Goal: Find contact information: Find contact information

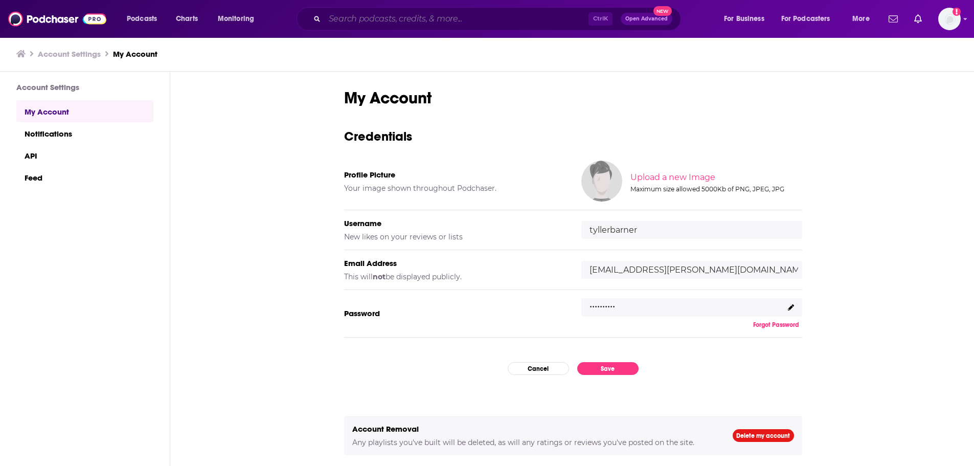
click at [477, 16] on input "Search podcasts, credits, & more..." at bounding box center [457, 19] width 264 height 16
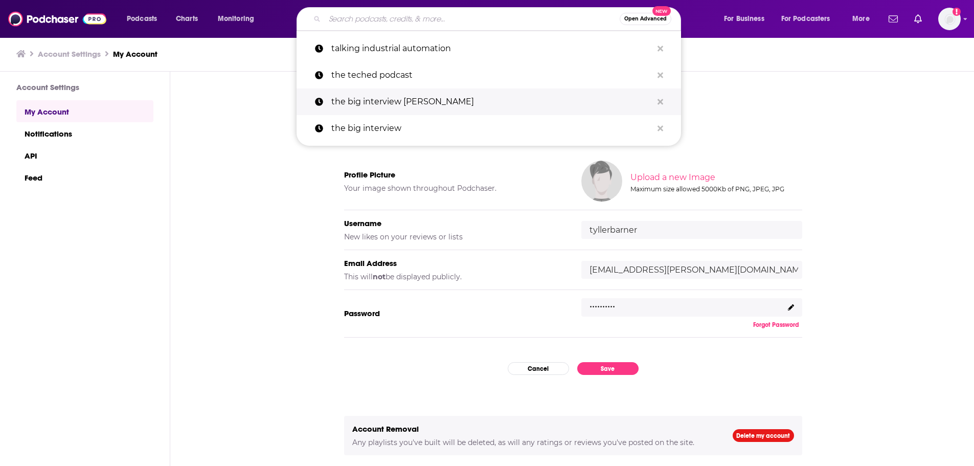
click at [448, 104] on p "the big interview [PERSON_NAME]" at bounding box center [491, 101] width 321 height 27
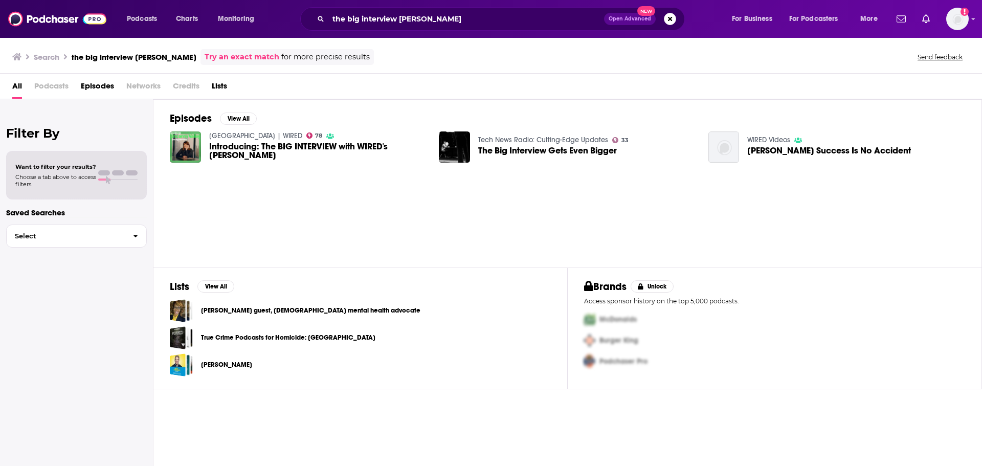
click at [269, 150] on span "Introducing: The BIG INTERVIEW with WIRED's [PERSON_NAME]" at bounding box center [318, 150] width 218 height 17
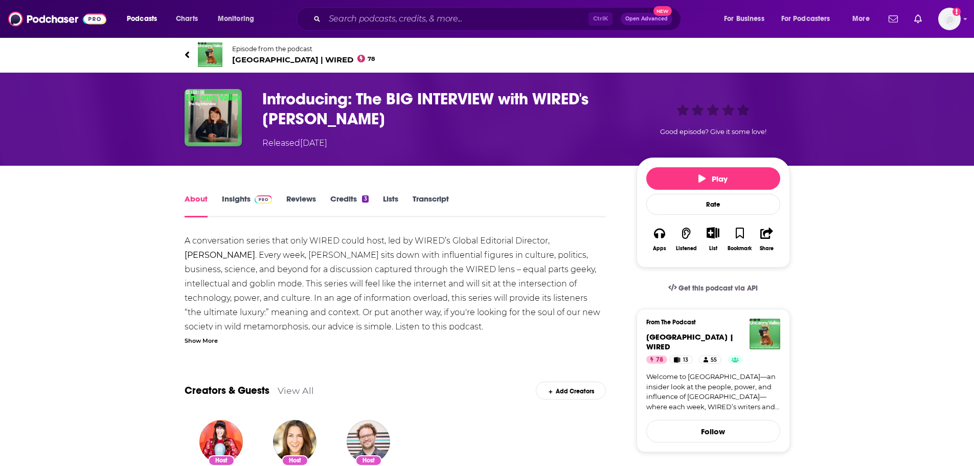
click at [239, 202] on link "Insights" at bounding box center [247, 206] width 51 height 24
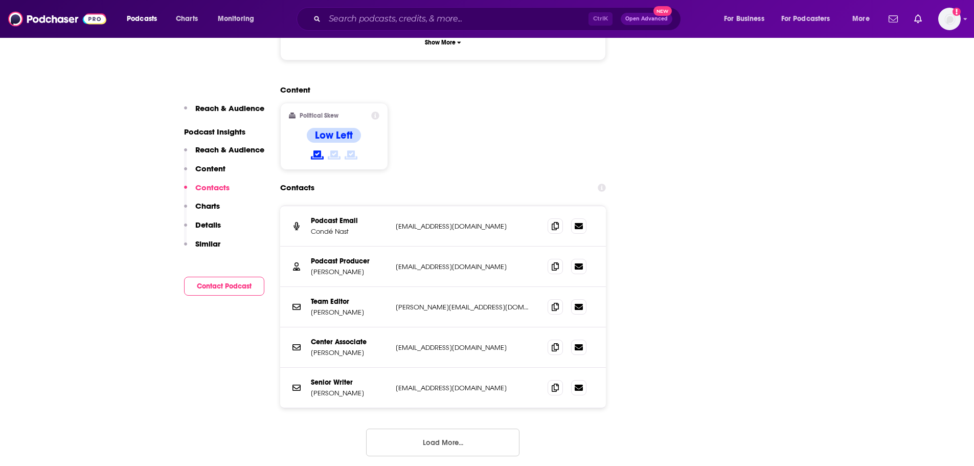
scroll to position [972, 0]
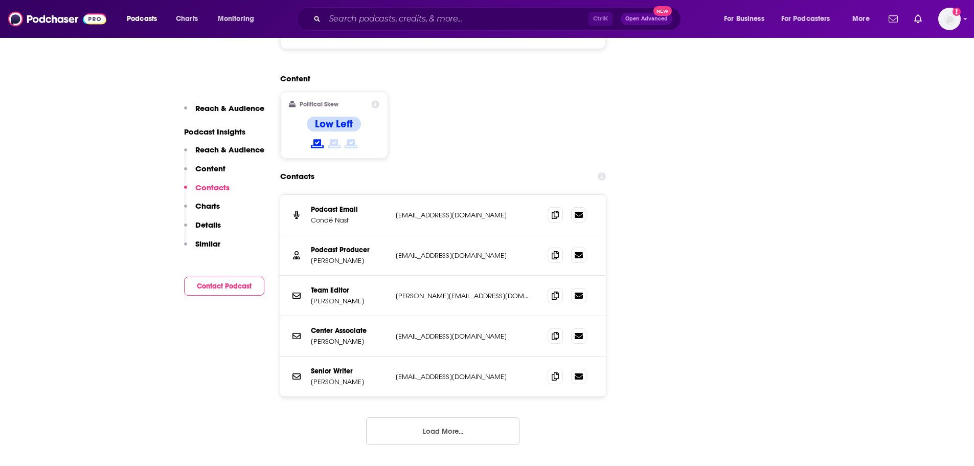
click at [457, 211] on p "[EMAIL_ADDRESS][DOMAIN_NAME]" at bounding box center [464, 215] width 136 height 9
drag, startPoint x: 457, startPoint y: 155, endPoint x: 427, endPoint y: 187, distance: 43.4
click at [427, 235] on div "Podcast Producer [PERSON_NAME] [PERSON_NAME][EMAIL_ADDRESS][DOMAIN_NAME] [EMAIL…" at bounding box center [443, 255] width 326 height 40
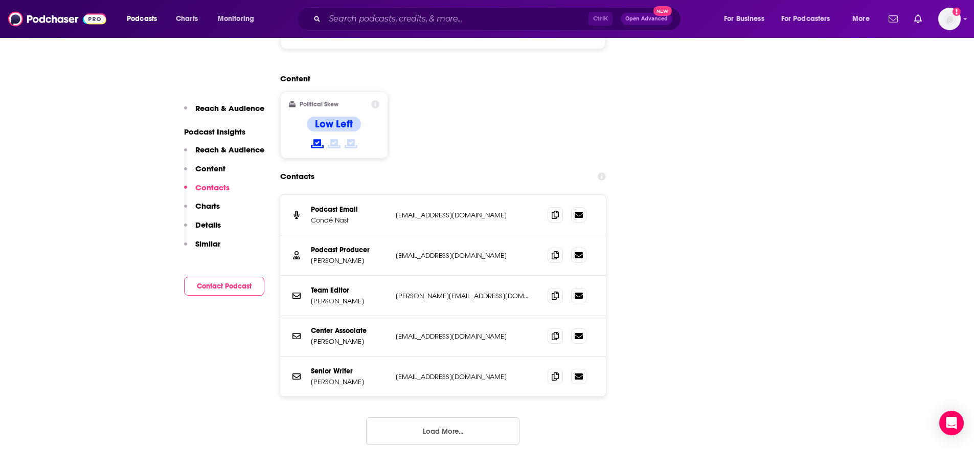
click at [439, 211] on p "[EMAIL_ADDRESS][DOMAIN_NAME]" at bounding box center [464, 215] width 136 height 9
drag, startPoint x: 439, startPoint y: 154, endPoint x: 434, endPoint y: 133, distance: 21.6
click at [434, 167] on section "Contacts Podcast Email Condé Nast [EMAIL_ADDRESS][DOMAIN_NAME] [EMAIL_ADDRESS][…" at bounding box center [443, 314] width 326 height 295
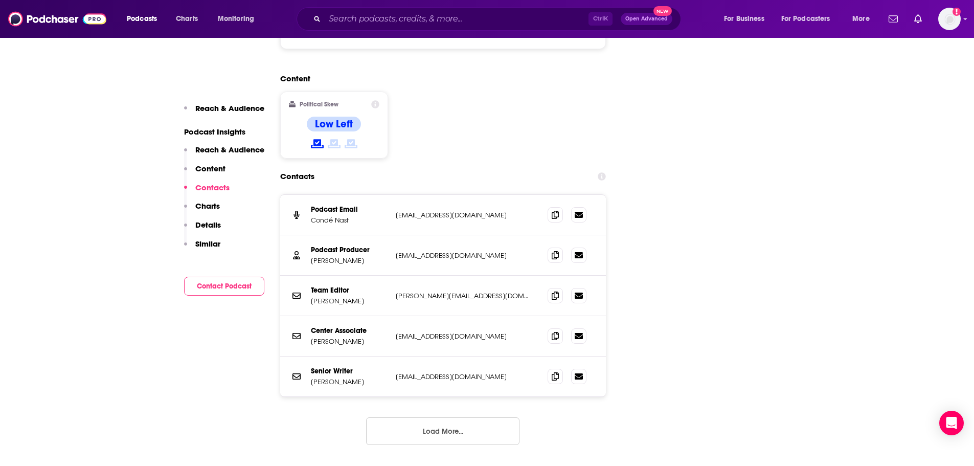
click at [434, 417] on button "Load More..." at bounding box center [442, 431] width 153 height 28
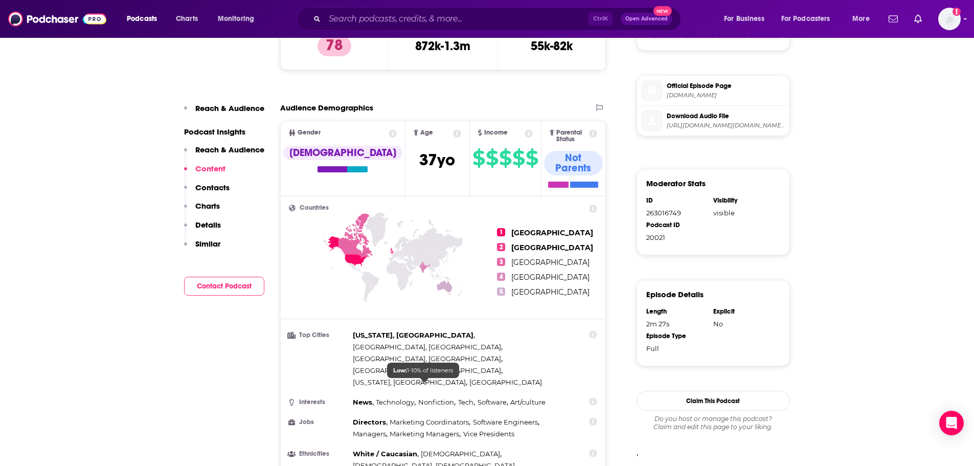
scroll to position [460, 0]
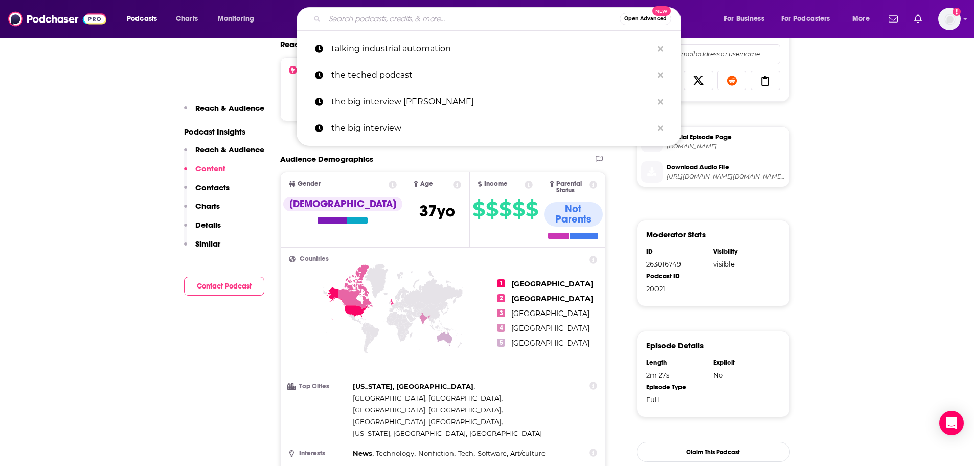
click at [395, 11] on input "Search podcasts, credits, & more..." at bounding box center [472, 19] width 295 height 16
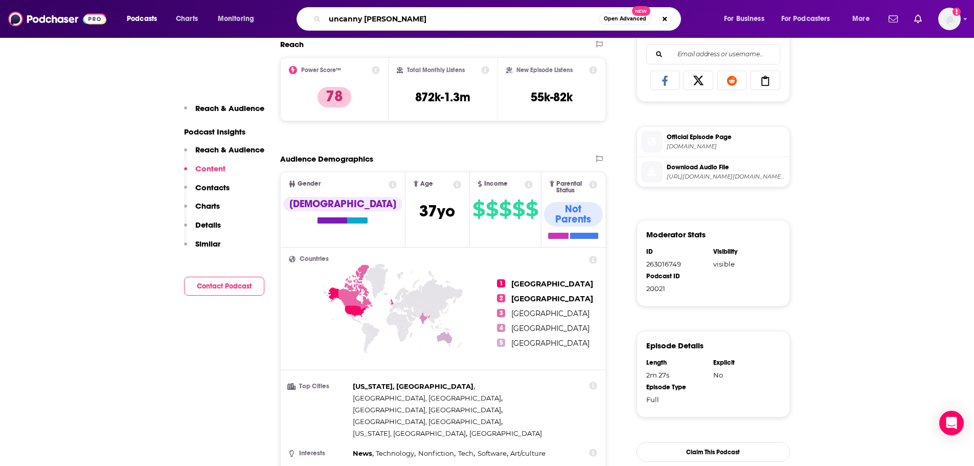
type input "uncanny valley"
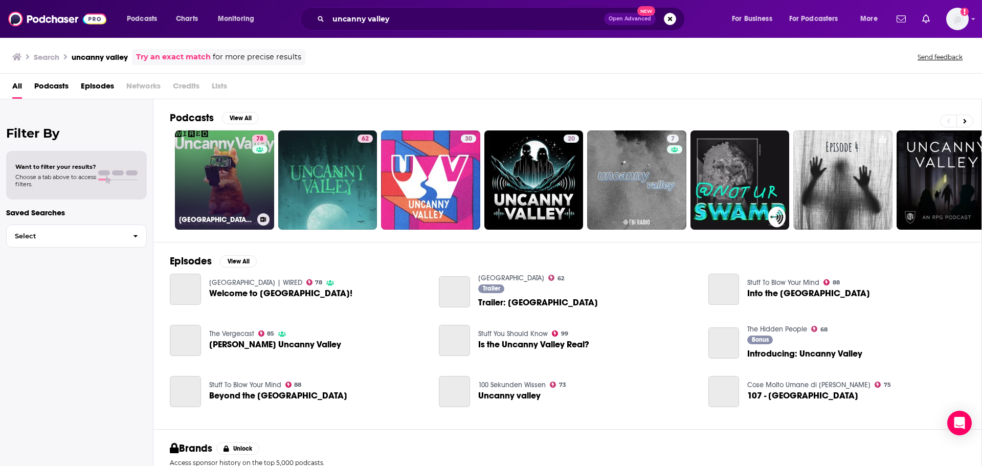
click at [236, 168] on link "78 [GEOGRAPHIC_DATA] | WIRED" at bounding box center [224, 179] width 99 height 99
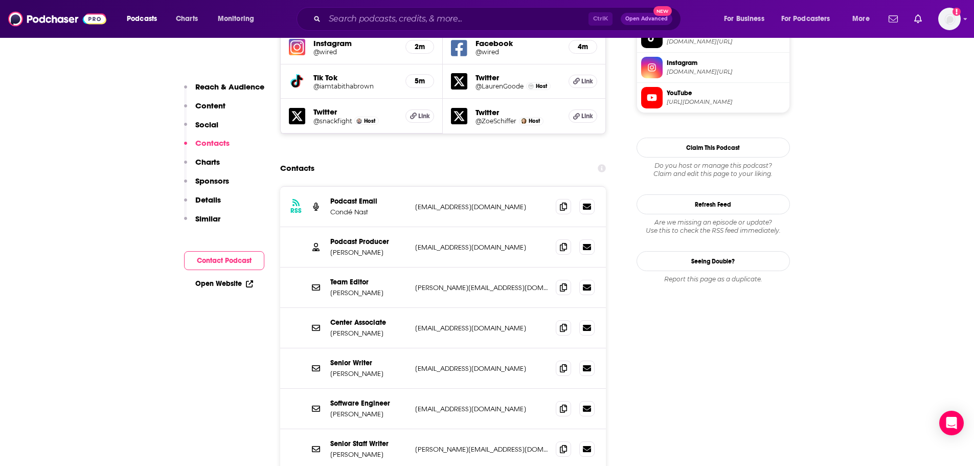
scroll to position [972, 0]
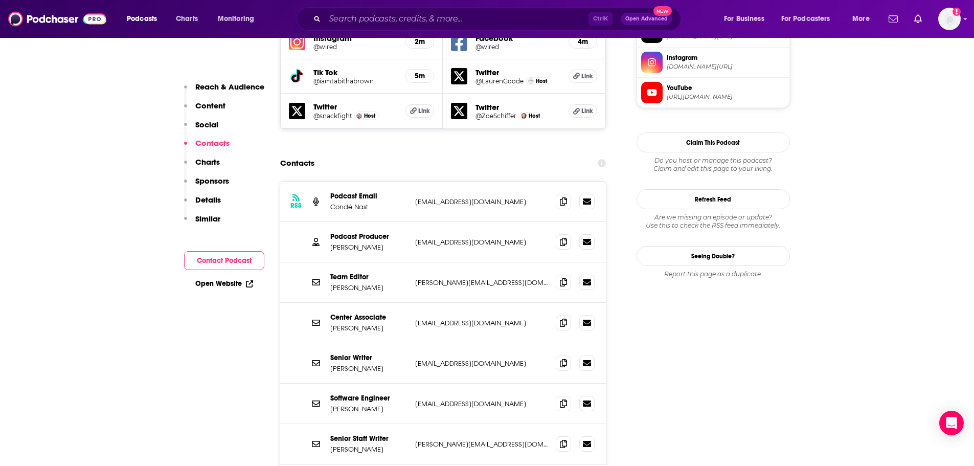
click at [433, 197] on p "[EMAIL_ADDRESS][DOMAIN_NAME]" at bounding box center [481, 201] width 133 height 9
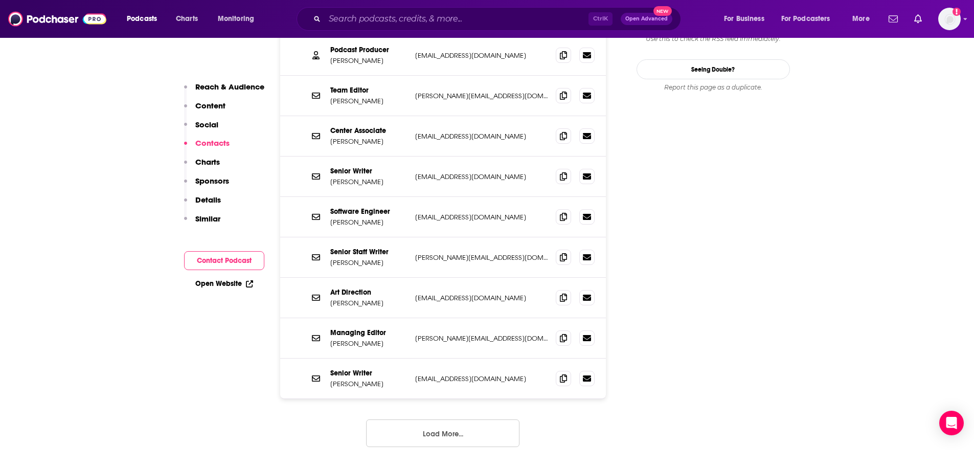
scroll to position [1176, 0]
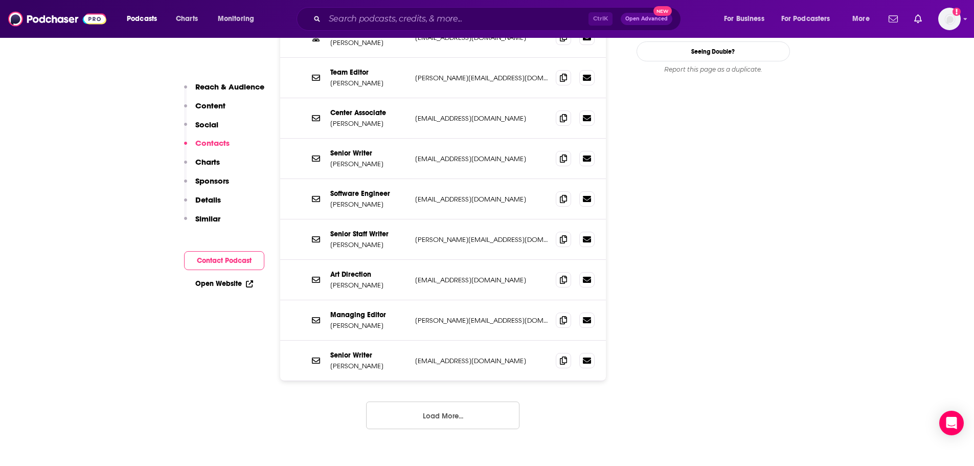
click at [461, 401] on button "Load More..." at bounding box center [442, 415] width 153 height 28
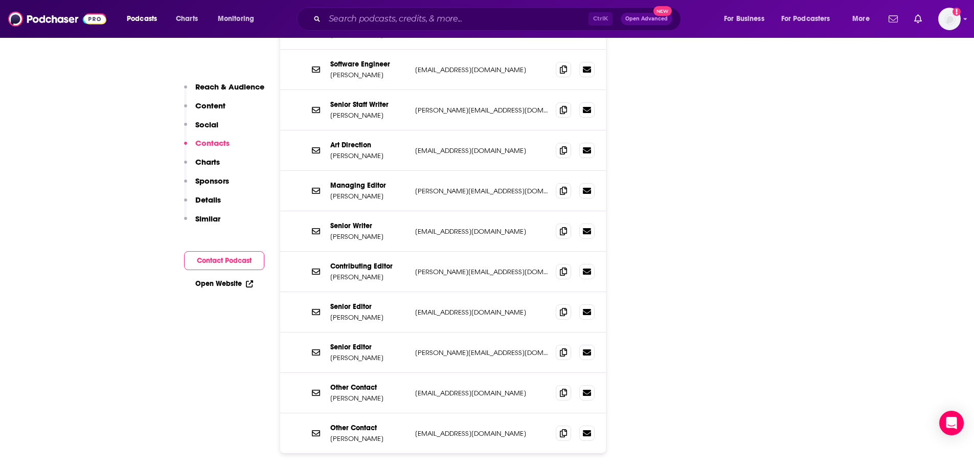
scroll to position [1330, 0]
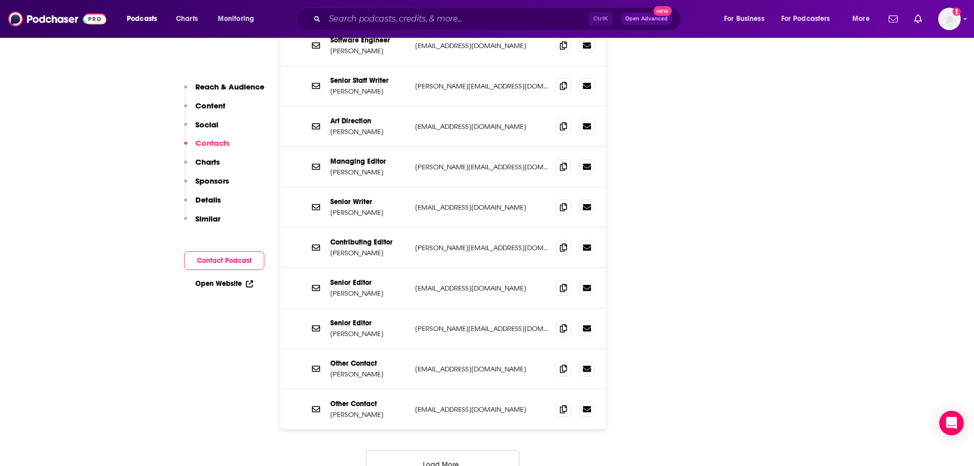
click at [453, 450] on button "Load More..." at bounding box center [442, 464] width 153 height 28
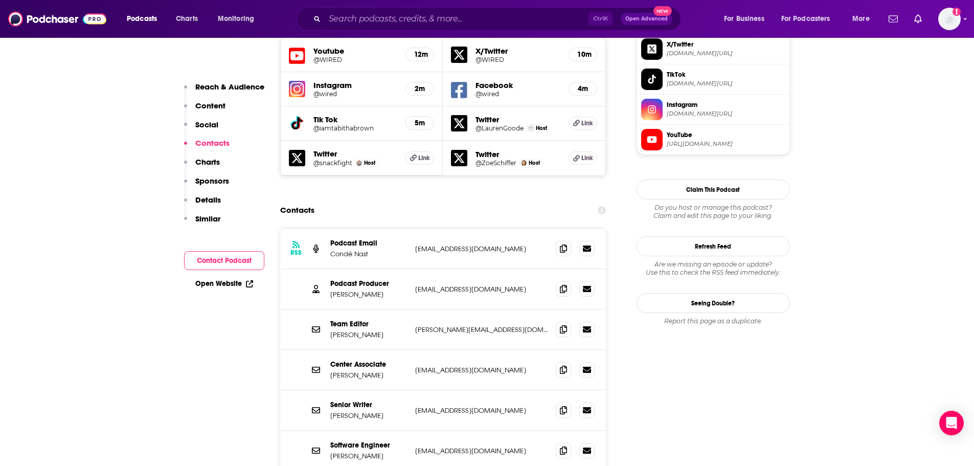
scroll to position [920, 0]
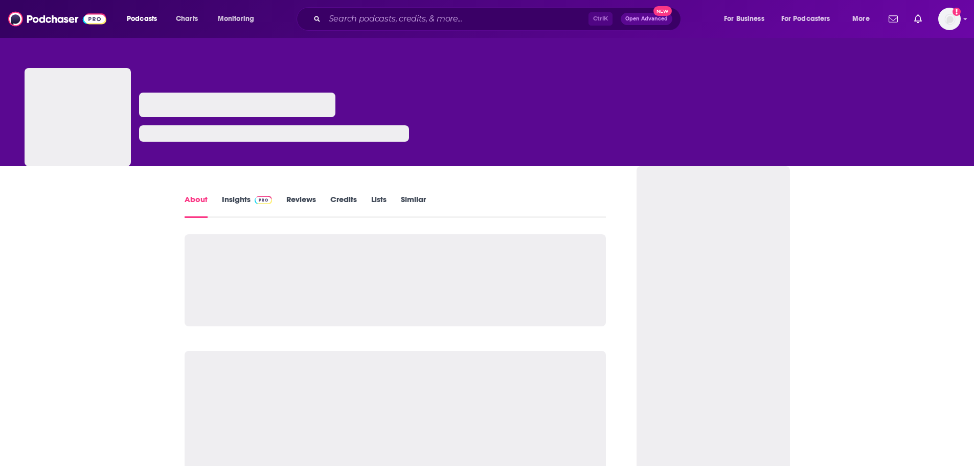
click at [248, 199] on link "Insights" at bounding box center [247, 206] width 51 height 24
